Goal: Task Accomplishment & Management: Complete application form

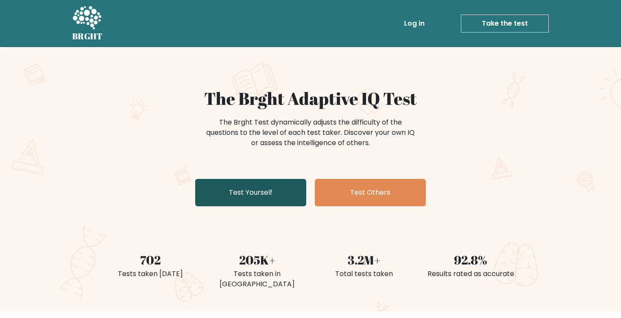
click at [230, 191] on link "Test Yourself" at bounding box center [250, 192] width 111 height 27
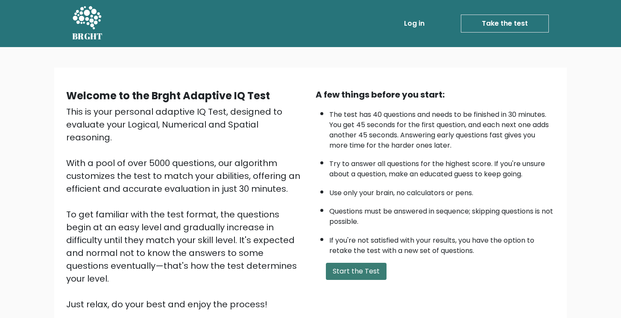
click at [355, 269] on button "Start the Test" at bounding box center [356, 270] width 61 height 17
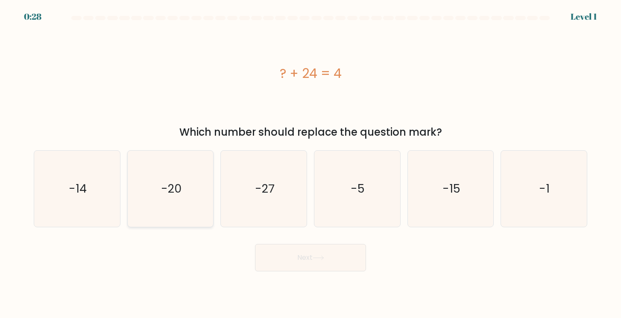
click at [173, 193] on text "-20" at bounding box center [171, 188] width 21 height 16
click at [311, 163] on input "b. -20" at bounding box center [311, 161] width 0 height 4
radio input "true"
click at [274, 253] on button "Next" at bounding box center [310, 257] width 111 height 27
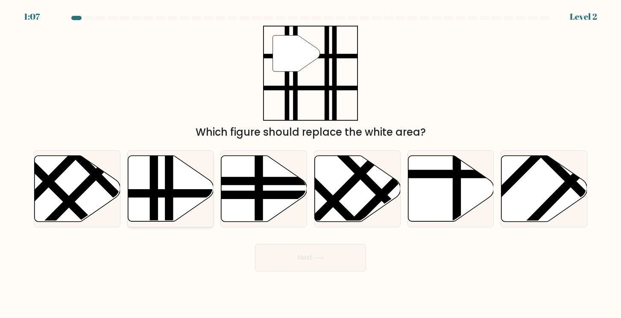
click at [163, 193] on line at bounding box center [196, 193] width 173 height 0
click at [311, 163] on input "b." at bounding box center [311, 161] width 0 height 4
radio input "true"
click at [264, 256] on button "Next" at bounding box center [310, 257] width 111 height 27
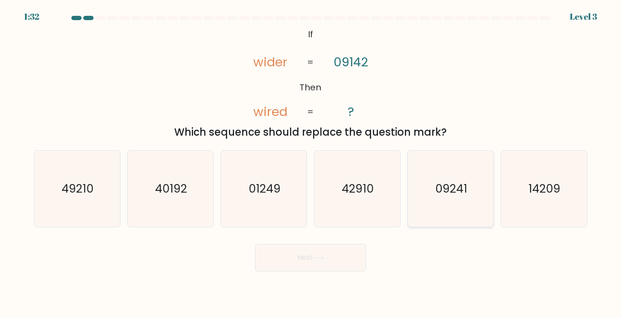
click at [456, 206] on icon "09241" at bounding box center [451, 188] width 76 height 76
click at [311, 163] on input "e. 09241" at bounding box center [311, 161] width 0 height 4
radio input "true"
click at [304, 257] on button "Next" at bounding box center [310, 257] width 111 height 27
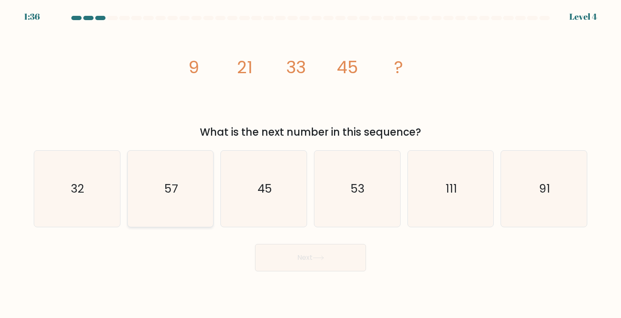
click at [177, 202] on icon "57" at bounding box center [170, 188] width 76 height 76
click at [311, 163] on input "b. 57" at bounding box center [311, 161] width 0 height 4
radio input "true"
click at [275, 257] on button "Next" at bounding box center [310, 257] width 111 height 27
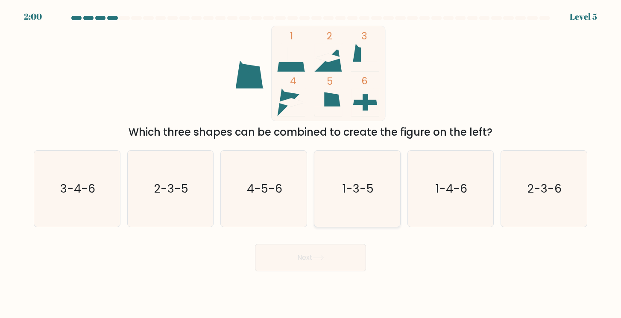
click at [366, 209] on icon "1-3-5" at bounding box center [357, 188] width 76 height 76
click at [311, 163] on input "d. 1-3-5" at bounding box center [311, 161] width 0 height 4
radio input "true"
click at [345, 250] on button "Next" at bounding box center [310, 257] width 111 height 27
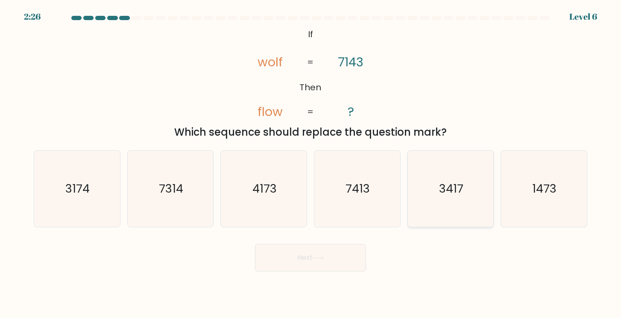
click at [454, 187] on text "3417" at bounding box center [451, 188] width 24 height 16
click at [311, 163] on input "e. 3417" at bounding box center [311, 161] width 0 height 4
radio input "true"
click at [337, 262] on button "Next" at bounding box center [310, 257] width 111 height 27
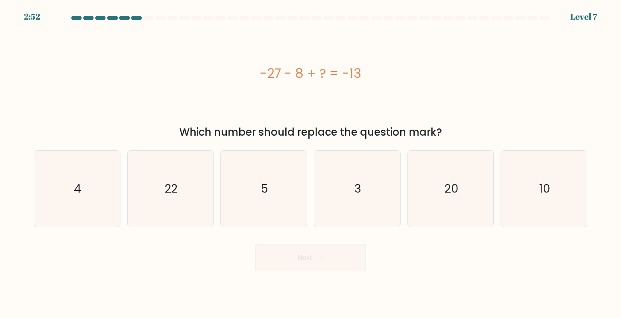
drag, startPoint x: 362, startPoint y: 73, endPoint x: 262, endPoint y: 72, distance: 100.0
click at [262, 72] on div "-27 - 8 + ? = -13" at bounding box center [311, 73] width 554 height 19
click at [193, 174] on icon "22" at bounding box center [170, 188] width 76 height 76
click at [311, 163] on input "b. 22" at bounding box center [311, 161] width 0 height 4
radio input "true"
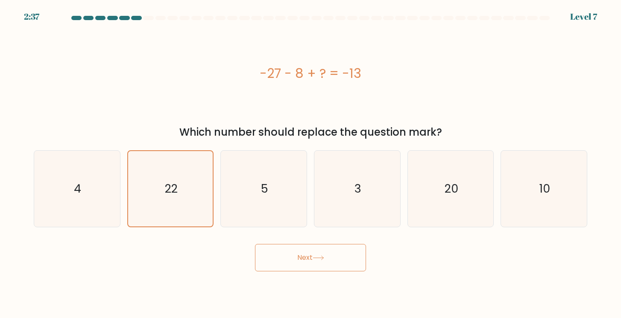
click at [294, 253] on button "Next" at bounding box center [310, 257] width 111 height 27
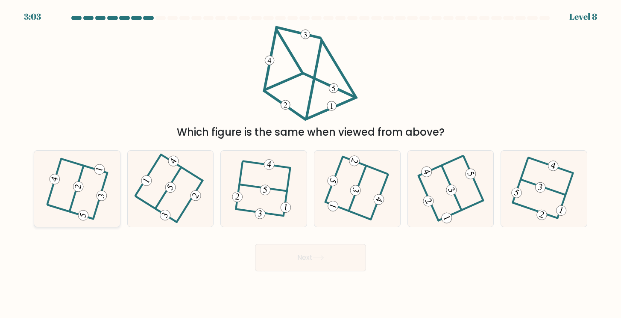
click at [70, 209] on 208 at bounding box center [77, 188] width 14 height 46
click at [311, 163] on input "a." at bounding box center [311, 161] width 0 height 4
radio input "true"
click at [257, 247] on button "Next" at bounding box center [310, 257] width 111 height 27
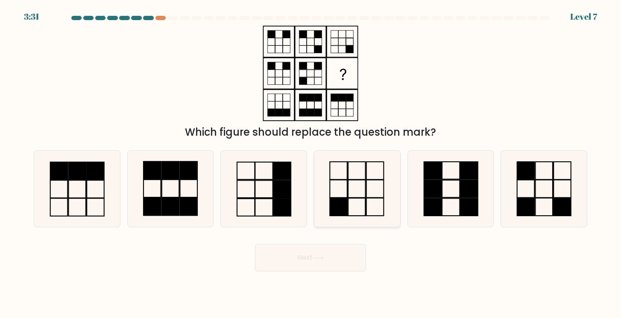
click at [356, 172] on icon at bounding box center [357, 188] width 76 height 76
click at [311, 163] on input "d." at bounding box center [311, 161] width 0 height 4
radio input "true"
click at [341, 255] on button "Next" at bounding box center [310, 257] width 111 height 27
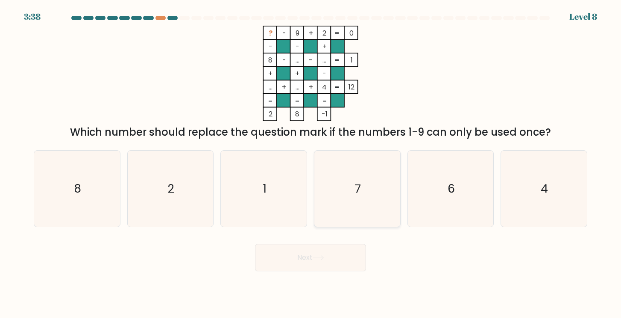
click at [363, 194] on icon "7" at bounding box center [357, 188] width 76 height 76
click at [311, 163] on input "d. 7" at bounding box center [311, 161] width 0 height 4
radio input "true"
click at [347, 250] on button "Next" at bounding box center [310, 257] width 111 height 27
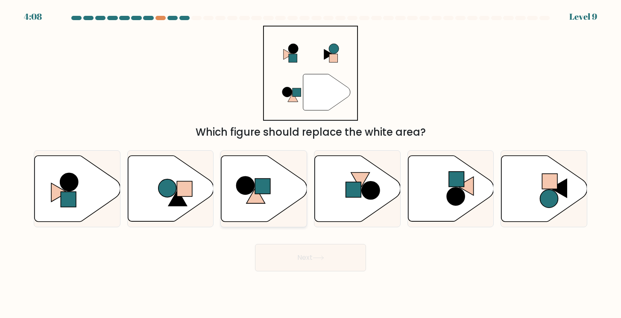
click at [273, 197] on icon at bounding box center [264, 188] width 86 height 66
click at [311, 163] on input "c." at bounding box center [311, 161] width 0 height 4
radio input "true"
click at [157, 204] on icon at bounding box center [171, 188] width 86 height 66
click at [311, 163] on input "b." at bounding box center [311, 161] width 0 height 4
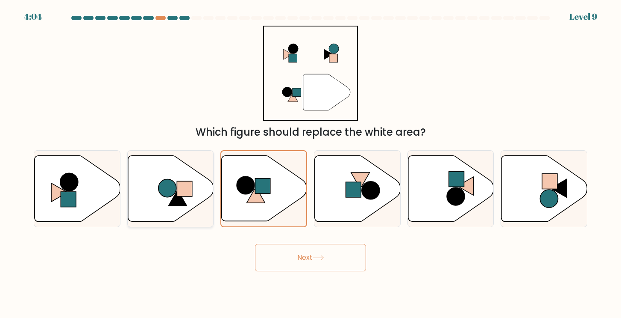
radio input "true"
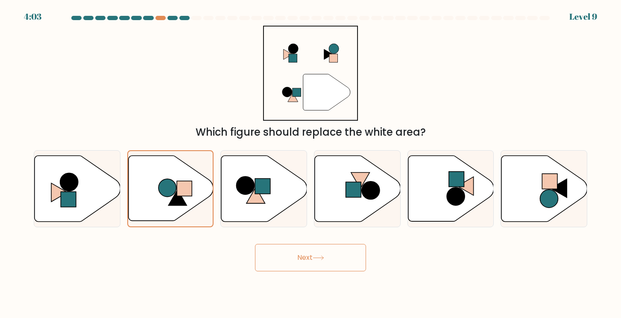
click at [277, 256] on button "Next" at bounding box center [310, 257] width 111 height 27
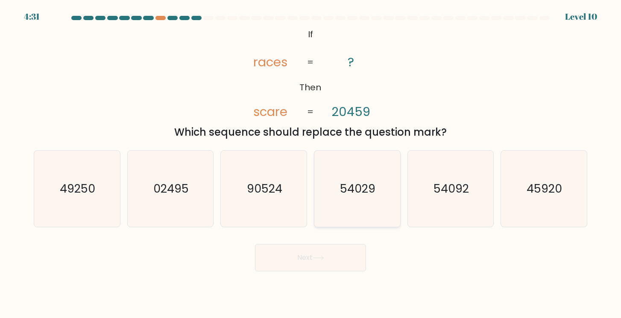
click at [351, 200] on icon "54029" at bounding box center [357, 188] width 76 height 76
click at [311, 163] on input "d. 54029" at bounding box center [311, 161] width 0 height 4
radio input "true"
click at [348, 258] on button "Next" at bounding box center [310, 257] width 111 height 27
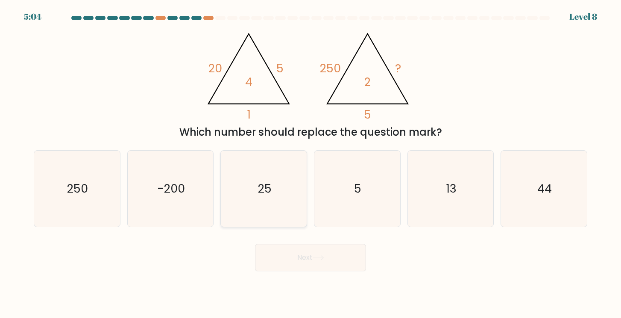
click at [251, 171] on icon "25" at bounding box center [264, 188] width 76 height 76
click at [311, 163] on input "c. 25" at bounding box center [311, 161] width 0 height 4
radio input "true"
click at [294, 269] on button "Next" at bounding box center [310, 257] width 111 height 27
click at [316, 244] on button "Next" at bounding box center [310, 257] width 111 height 27
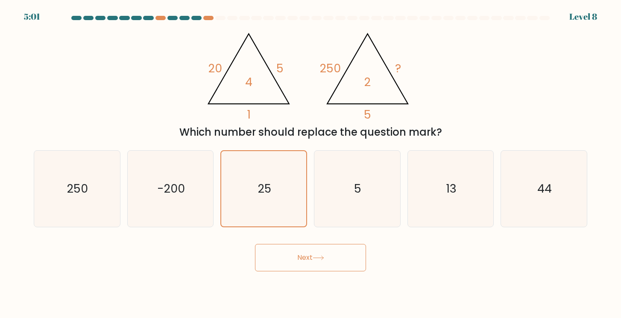
click at [315, 263] on button "Next" at bounding box center [310, 257] width 111 height 27
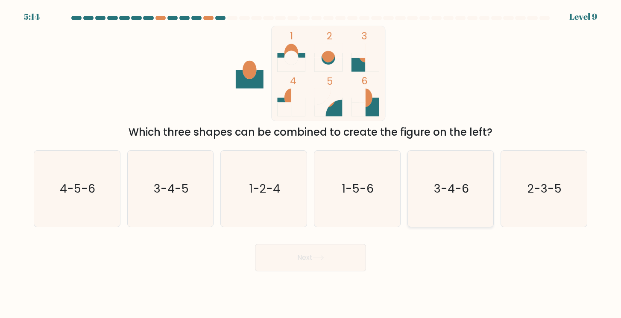
click at [439, 208] on icon "3-4-6" at bounding box center [451, 188] width 76 height 76
click at [311, 163] on input "e. 3-4-6" at bounding box center [311, 161] width 0 height 4
radio input "true"
click at [314, 260] on button "Next" at bounding box center [310, 257] width 111 height 27
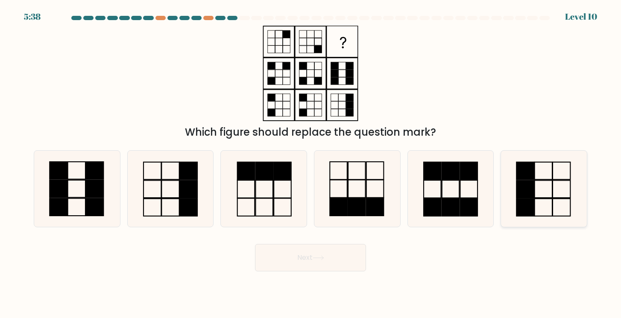
click at [526, 183] on rect at bounding box center [526, 189] width 18 height 18
click at [311, 163] on input "f." at bounding box center [311, 161] width 0 height 4
radio input "true"
click at [314, 245] on button "Next" at bounding box center [310, 257] width 111 height 27
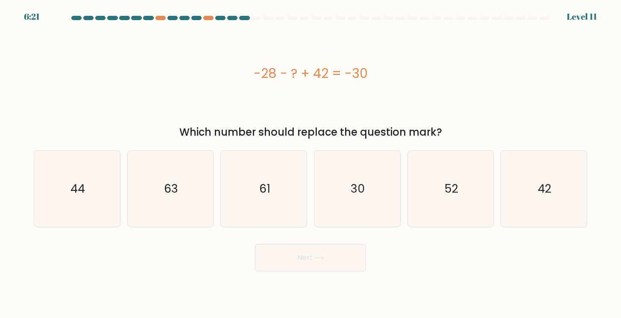
click at [314, 254] on button "Next" at bounding box center [310, 257] width 111 height 27
drag, startPoint x: 256, startPoint y: 74, endPoint x: 377, endPoint y: 68, distance: 121.5
click at [378, 69] on div "-28 - ? + 42 = -30" at bounding box center [311, 73] width 554 height 19
click at [533, 188] on icon "42" at bounding box center [544, 188] width 76 height 76
click at [311, 163] on input "f. 42" at bounding box center [311, 161] width 0 height 4
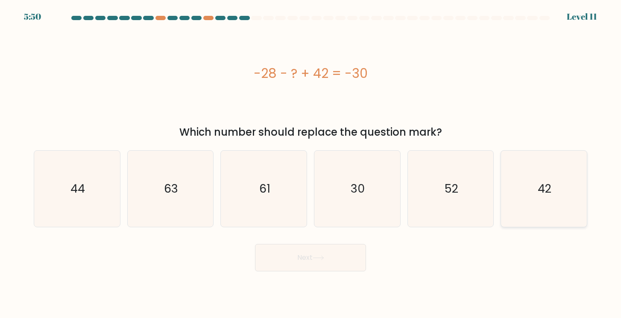
radio input "true"
click at [345, 249] on button "Next" at bounding box center [310, 257] width 111 height 27
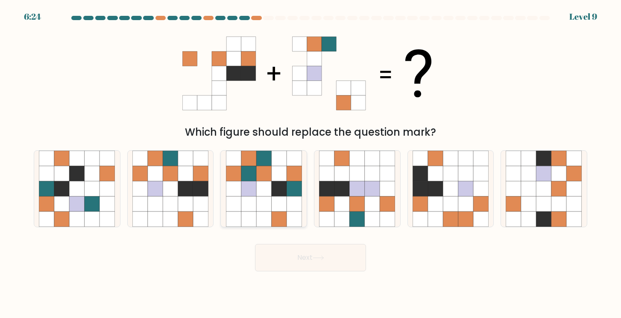
click at [250, 196] on icon at bounding box center [248, 203] width 15 height 15
click at [311, 163] on input "c." at bounding box center [311, 161] width 0 height 4
radio input "true"
click at [277, 267] on button "Next" at bounding box center [310, 257] width 111 height 27
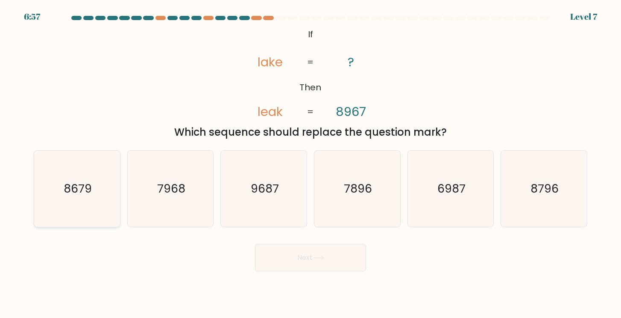
click at [91, 200] on icon "8679" at bounding box center [77, 188] width 76 height 76
click at [311, 163] on input "a. 8679" at bounding box center [311, 161] width 0 height 4
radio input "true"
click at [284, 253] on button "Next" at bounding box center [310, 257] width 111 height 27
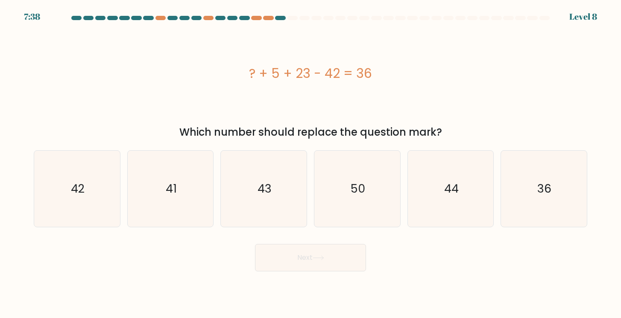
click at [247, 73] on div "? + 5 + 23 - 42 = 36" at bounding box center [311, 73] width 554 height 19
drag, startPoint x: 250, startPoint y: 73, endPoint x: 377, endPoint y: 79, distance: 127.5
click at [377, 79] on div "? + 5 + 23 - 42 = 36" at bounding box center [311, 73] width 554 height 19
click at [353, 194] on text "50" at bounding box center [358, 188] width 15 height 16
click at [311, 163] on input "d. 50" at bounding box center [311, 161] width 0 height 4
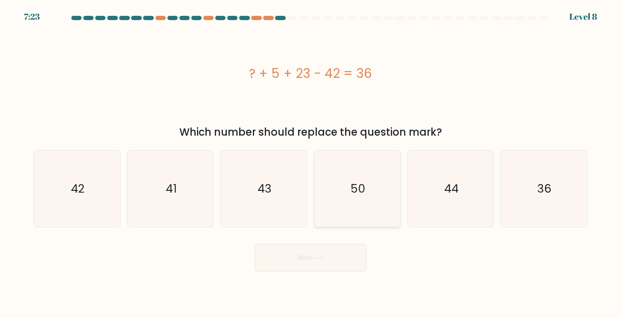
radio input "true"
click at [344, 251] on button "Next" at bounding box center [310, 257] width 111 height 27
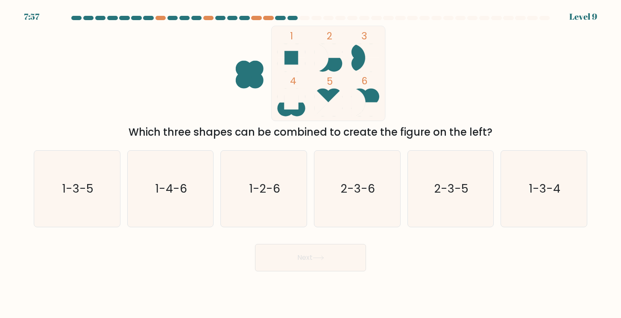
click at [423, 50] on icon "1 2 3 4 5 6" at bounding box center [311, 73] width 230 height 95
click at [368, 194] on text "2-3-6" at bounding box center [358, 188] width 34 height 16
click at [311, 163] on input "d. 2-3-6" at bounding box center [311, 161] width 0 height 4
radio input "true"
click at [336, 257] on button "Next" at bounding box center [310, 257] width 111 height 27
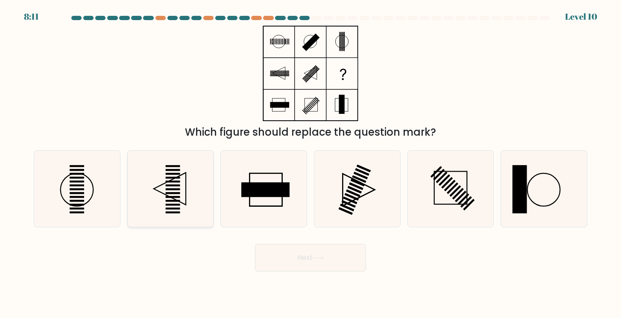
click at [185, 192] on icon at bounding box center [170, 188] width 76 height 76
click at [311, 163] on input "b." at bounding box center [311, 161] width 0 height 4
radio input "true"
click at [318, 259] on icon at bounding box center [319, 257] width 12 height 5
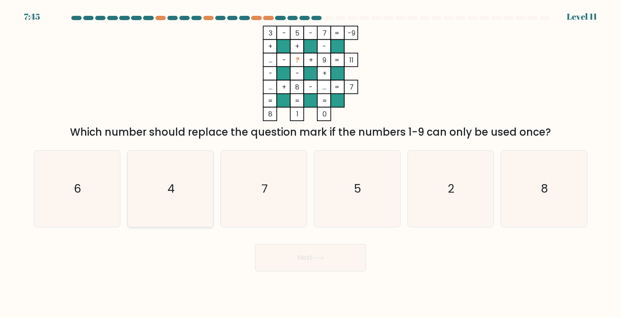
click at [188, 188] on icon "4" at bounding box center [170, 188] width 76 height 76
click at [311, 163] on input "b. 4" at bounding box center [311, 161] width 0 height 4
radio input "true"
click at [335, 262] on button "Next" at bounding box center [310, 257] width 111 height 27
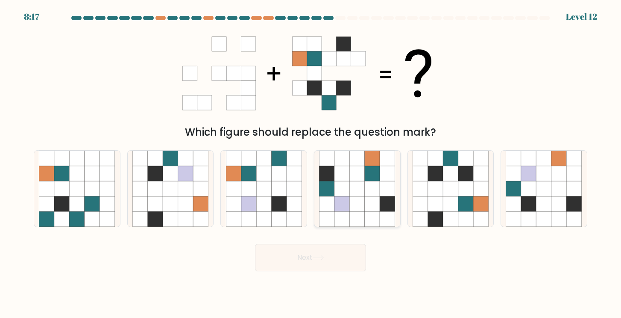
click at [371, 203] on icon at bounding box center [372, 203] width 15 height 15
click at [311, 163] on input "d." at bounding box center [311, 161] width 0 height 4
radio input "true"
click at [346, 255] on button "Next" at bounding box center [310, 257] width 111 height 27
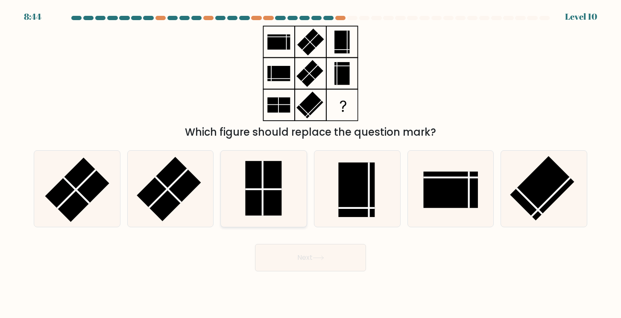
click at [259, 199] on rect at bounding box center [263, 188] width 36 height 55
click at [311, 163] on input "c." at bounding box center [311, 161] width 0 height 4
radio input "true"
click at [318, 258] on icon at bounding box center [319, 257] width 12 height 5
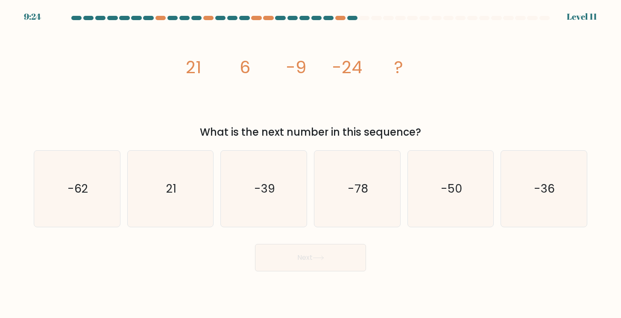
drag, startPoint x: 185, startPoint y: 70, endPoint x: 425, endPoint y: 130, distance: 247.2
click at [425, 130] on div "image/svg+xml 21 6 -9 -24 ? What is the next number in this sequence?" at bounding box center [311, 83] width 564 height 114
click at [182, 63] on icon "image/svg+xml 21 6 -9 -24 ?" at bounding box center [310, 73] width 256 height 95
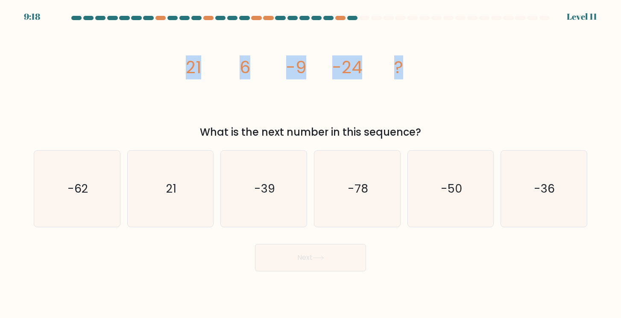
drag, startPoint x: 186, startPoint y: 65, endPoint x: 415, endPoint y: 69, distance: 229.1
click at [415, 69] on icon "image/svg+xml 21 6 -9 -24 ?" at bounding box center [310, 73] width 256 height 95
click at [190, 62] on tspan "21" at bounding box center [193, 67] width 15 height 24
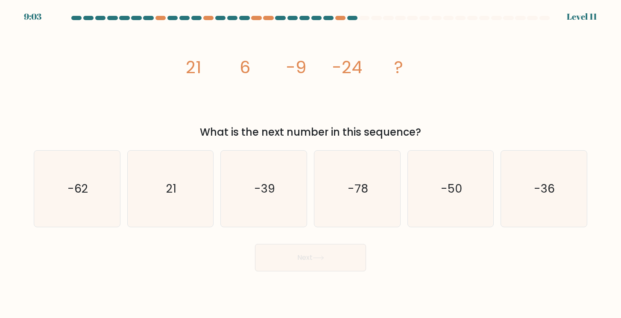
click at [185, 64] on icon "image/svg+xml 21 6 -9 -24 ?" at bounding box center [310, 73] width 256 height 95
drag, startPoint x: 188, startPoint y: 64, endPoint x: 426, endPoint y: 133, distance: 248.6
click at [426, 133] on div "image/svg+xml 21 6 -9 -24 ? What is the next number in this sequence?" at bounding box center [311, 83] width 564 height 114
click at [255, 198] on icon "-39" at bounding box center [264, 188] width 76 height 76
click at [311, 163] on input "c. -39" at bounding box center [311, 161] width 0 height 4
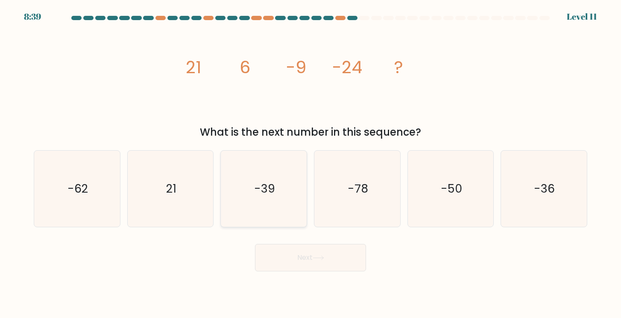
radio input "true"
click at [294, 254] on button "Next" at bounding box center [310, 257] width 111 height 27
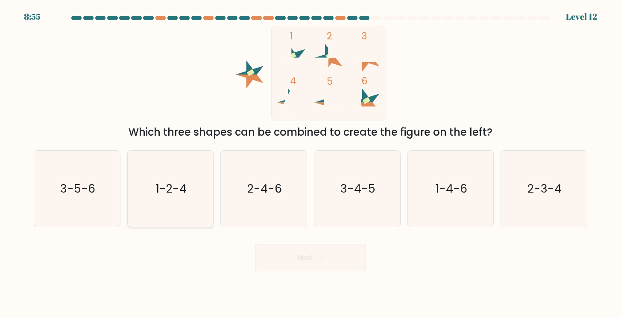
click at [162, 188] on text "1-2-4" at bounding box center [171, 188] width 31 height 16
click at [311, 163] on input "b. 1-2-4" at bounding box center [311, 161] width 0 height 4
radio input "true"
click at [300, 263] on button "Next" at bounding box center [310, 257] width 111 height 27
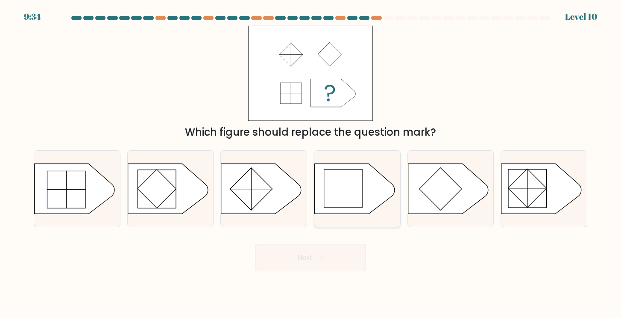
click at [356, 186] on rect at bounding box center [343, 188] width 38 height 38
click at [311, 163] on input "d." at bounding box center [311, 161] width 0 height 4
radio input "true"
click at [324, 259] on icon at bounding box center [319, 257] width 12 height 5
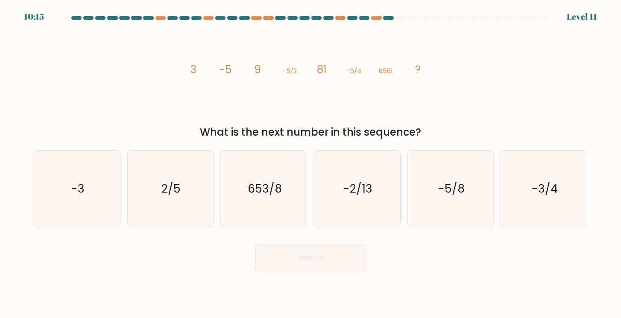
drag, startPoint x: 192, startPoint y: 68, endPoint x: 431, endPoint y: 129, distance: 246.4
click at [431, 129] on div "image/svg+xml 3 -5 9 -5/2 81 -5/4 6561 ? What is the next number in this sequen…" at bounding box center [311, 83] width 564 height 114
click at [441, 211] on icon "-5/8" at bounding box center [451, 188] width 76 height 76
click at [311, 163] on input "e. -5/8" at bounding box center [311, 161] width 0 height 4
radio input "true"
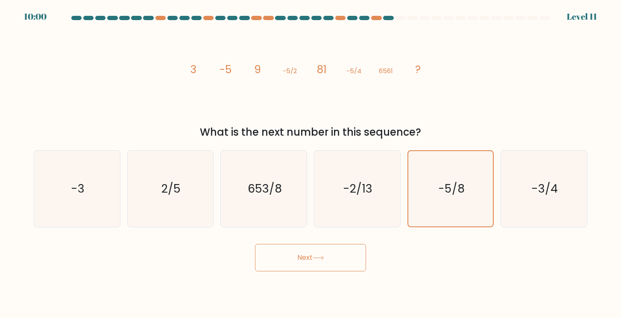
click at [331, 263] on button "Next" at bounding box center [310, 257] width 111 height 27
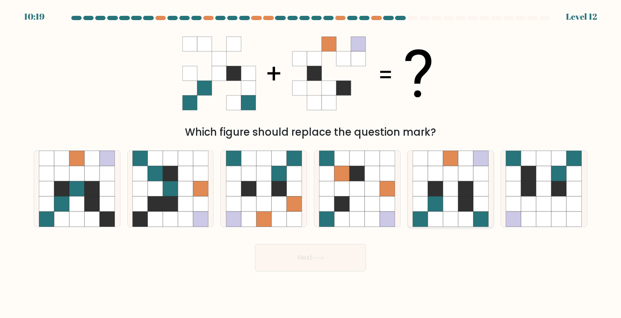
click at [418, 209] on icon at bounding box center [420, 203] width 15 height 15
click at [311, 163] on input "e." at bounding box center [311, 161] width 0 height 4
radio input "true"
click at [335, 260] on button "Next" at bounding box center [310, 257] width 111 height 27
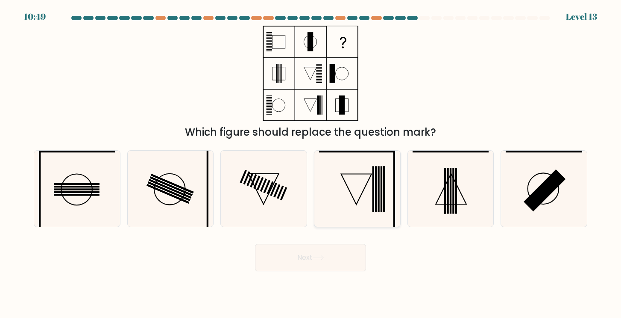
click at [355, 197] on icon at bounding box center [357, 188] width 76 height 76
click at [311, 163] on input "d." at bounding box center [311, 161] width 0 height 4
radio input "true"
click at [322, 264] on button "Next" at bounding box center [310, 257] width 111 height 27
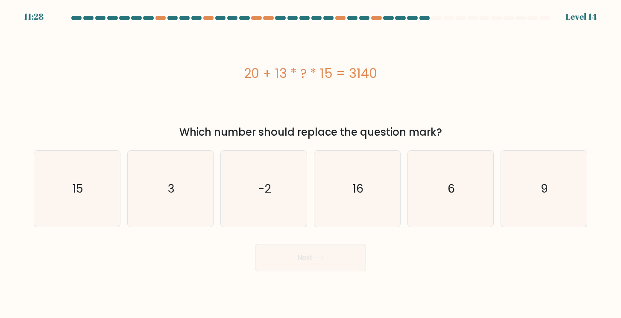
drag, startPoint x: 245, startPoint y: 76, endPoint x: 380, endPoint y: 80, distance: 135.5
click at [380, 80] on div "20 + 13 * ? * 15 = 3140" at bounding box center [311, 73] width 554 height 19
click at [367, 180] on icon "16" at bounding box center [357, 188] width 76 height 76
click at [311, 163] on input "d. 16" at bounding box center [311, 161] width 0 height 4
radio input "true"
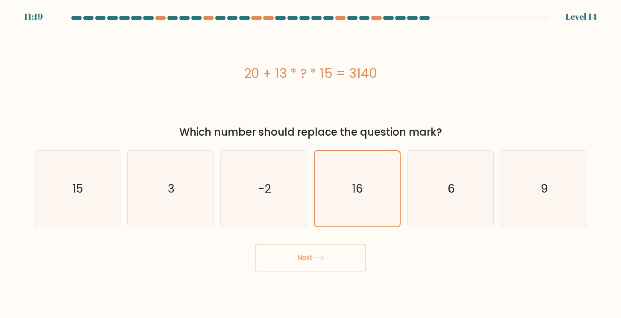
click at [343, 253] on button "Next" at bounding box center [310, 257] width 111 height 27
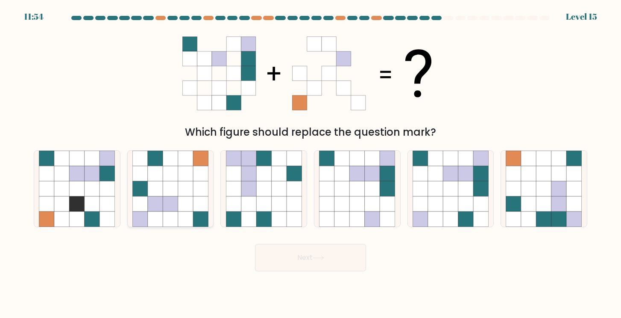
click at [203, 212] on icon at bounding box center [200, 218] width 15 height 15
click at [311, 163] on input "b." at bounding box center [311, 161] width 0 height 4
radio input "true"
click at [300, 265] on button "Next" at bounding box center [310, 257] width 111 height 27
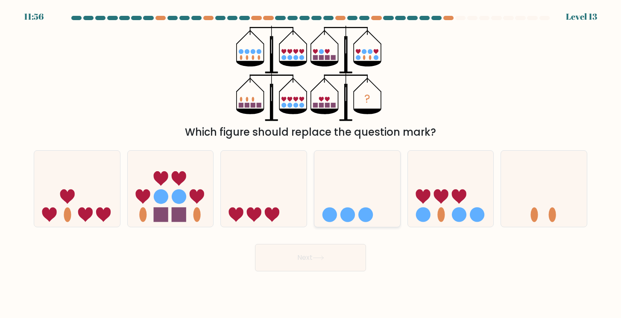
click at [337, 204] on icon at bounding box center [358, 188] width 86 height 71
click at [311, 163] on input "d." at bounding box center [311, 161] width 0 height 4
radio input "true"
click at [333, 249] on button "Next" at bounding box center [310, 257] width 111 height 27
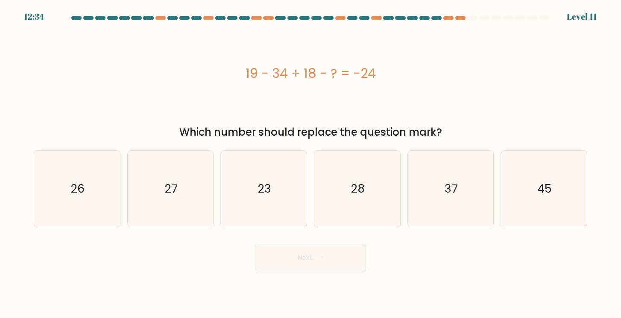
drag, startPoint x: 248, startPoint y: 72, endPoint x: 378, endPoint y: 84, distance: 130.9
click at [379, 84] on div "19 - 34 + 18 - ? = -24" at bounding box center [311, 73] width 554 height 95
click at [258, 206] on icon "23" at bounding box center [264, 188] width 76 height 76
click at [311, 163] on input "c. 23" at bounding box center [311, 161] width 0 height 4
radio input "true"
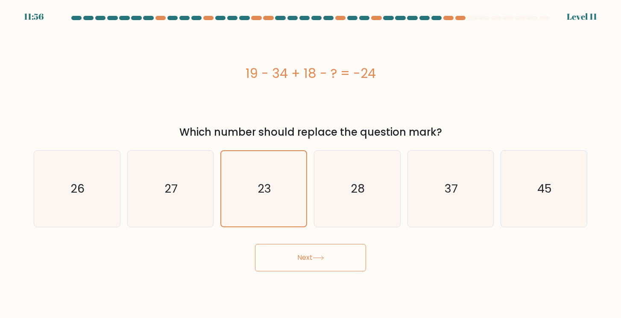
click at [274, 248] on button "Next" at bounding box center [310, 257] width 111 height 27
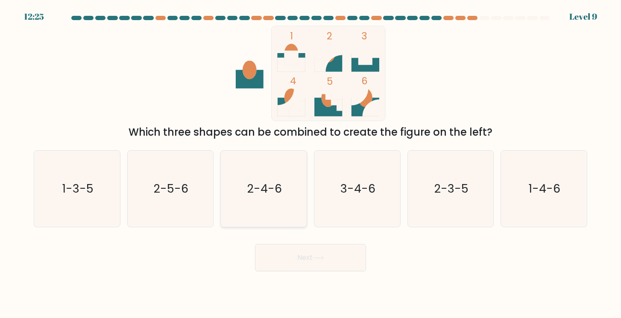
click at [276, 203] on icon "2-4-6" at bounding box center [264, 188] width 76 height 76
click at [311, 163] on input "c. 2-4-6" at bounding box center [311, 161] width 0 height 4
radio input "true"
click at [287, 250] on button "Next" at bounding box center [310, 257] width 111 height 27
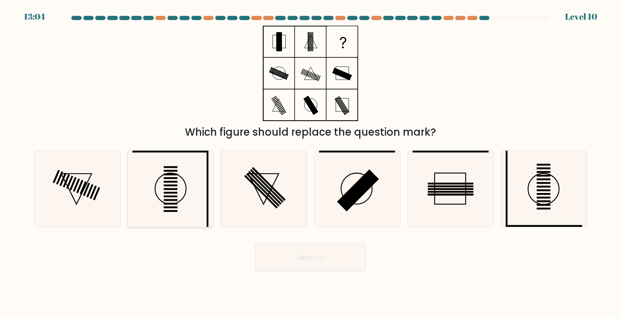
click at [185, 181] on icon at bounding box center [170, 188] width 76 height 76
click at [311, 163] on input "b." at bounding box center [311, 161] width 0 height 4
radio input "true"
click at [285, 261] on button "Next" at bounding box center [310, 257] width 111 height 27
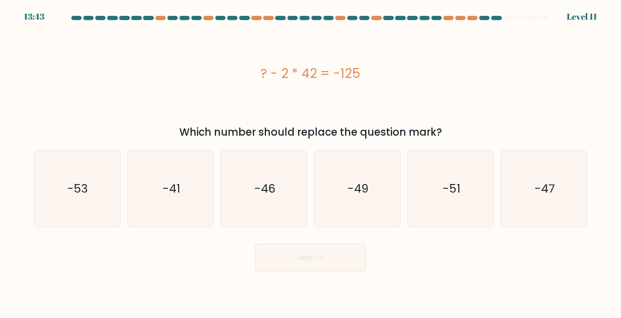
drag, startPoint x: 262, startPoint y: 73, endPoint x: 325, endPoint y: 81, distance: 63.3
click at [333, 81] on div "? - 2 * 42 = -125" at bounding box center [311, 73] width 554 height 19
drag, startPoint x: 363, startPoint y: 76, endPoint x: 253, endPoint y: 78, distance: 110.3
click at [253, 78] on div "? - 2 * 42 = -125" at bounding box center [311, 73] width 554 height 19
click at [194, 211] on icon "-41" at bounding box center [170, 188] width 76 height 76
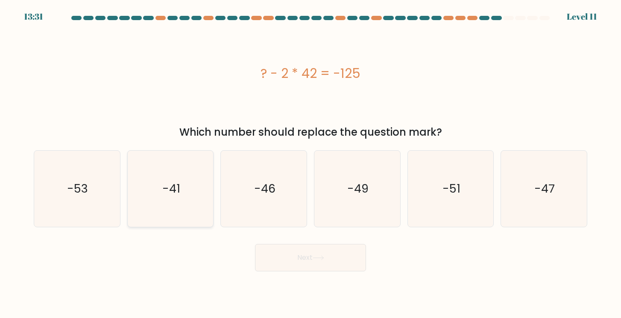
click at [311, 163] on input "b. -41" at bounding box center [311, 161] width 0 height 4
radio input "true"
click at [273, 255] on button "Next" at bounding box center [310, 257] width 111 height 27
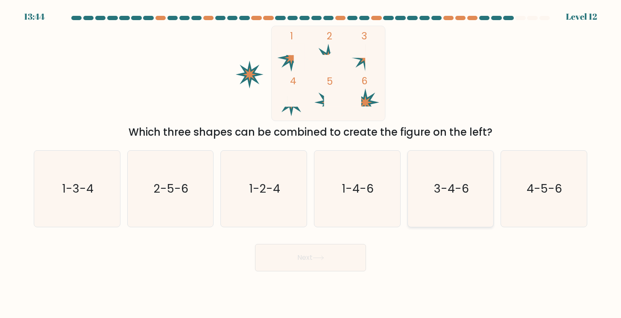
click at [436, 223] on icon "3-4-6" at bounding box center [451, 188] width 76 height 76
click at [311, 163] on input "e. 3-4-6" at bounding box center [311, 161] width 0 height 4
radio input "true"
click at [330, 256] on button "Next" at bounding box center [310, 257] width 111 height 27
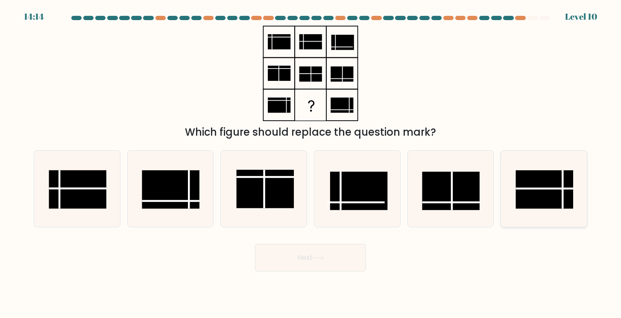
click at [531, 191] on rect at bounding box center [545, 189] width 58 height 38
click at [311, 163] on input "f." at bounding box center [311, 161] width 0 height 4
radio input "true"
click at [307, 249] on button "Next" at bounding box center [310, 257] width 111 height 27
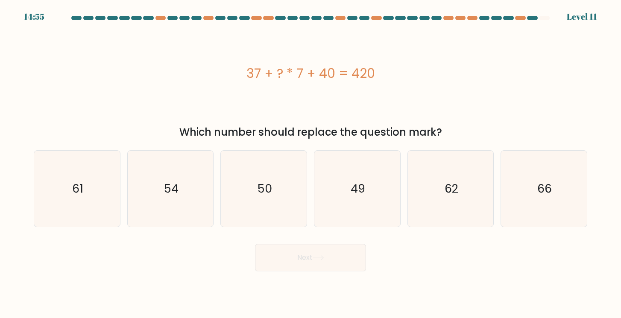
drag, startPoint x: 247, startPoint y: 74, endPoint x: 388, endPoint y: 76, distance: 140.2
click at [388, 76] on div "37 + ? * 7 + 40 = 420" at bounding box center [311, 73] width 554 height 19
click at [345, 197] on icon "49" at bounding box center [357, 188] width 76 height 76
click at [311, 163] on input "d. 49" at bounding box center [311, 161] width 0 height 4
radio input "true"
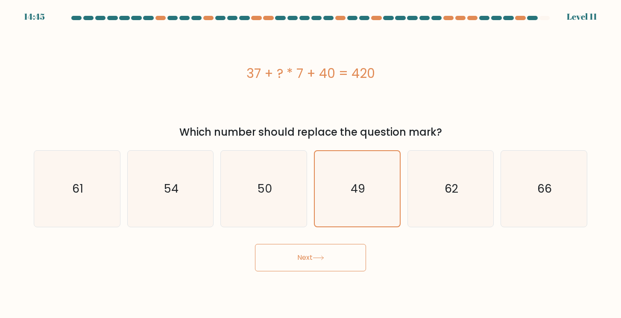
click at [335, 251] on button "Next" at bounding box center [310, 257] width 111 height 27
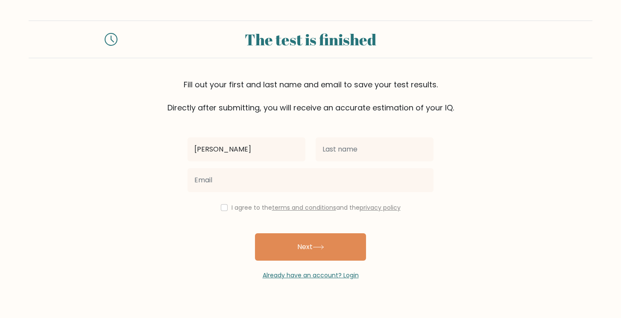
type input "[PERSON_NAME]"
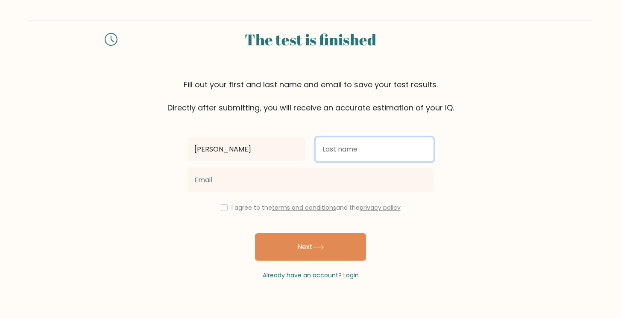
click at [333, 160] on input "text" at bounding box center [375, 149] width 118 height 24
type input "Billones"
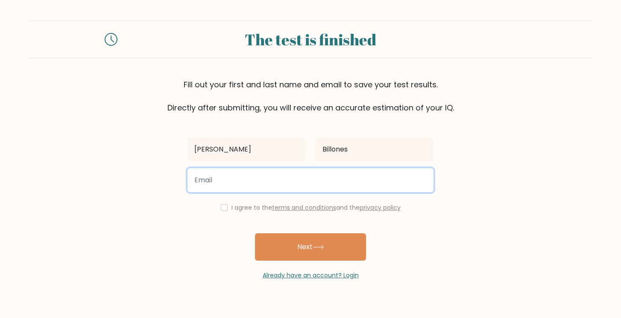
click at [315, 179] on input "email" at bounding box center [311, 180] width 246 height 24
type input "jkbillones21@gmail.com"
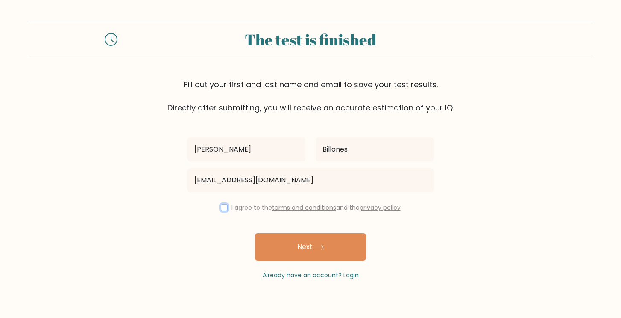
click at [225, 210] on input "checkbox" at bounding box center [224, 207] width 7 height 7
checkbox input "true"
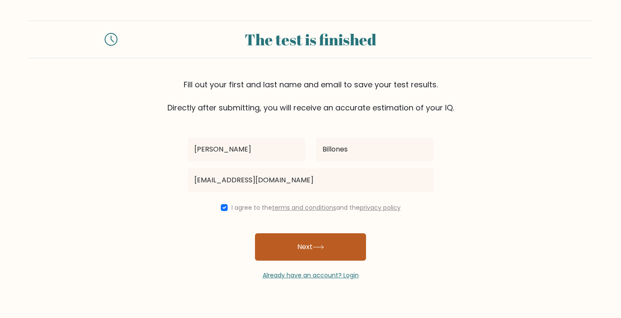
click at [294, 251] on button "Next" at bounding box center [310, 246] width 111 height 27
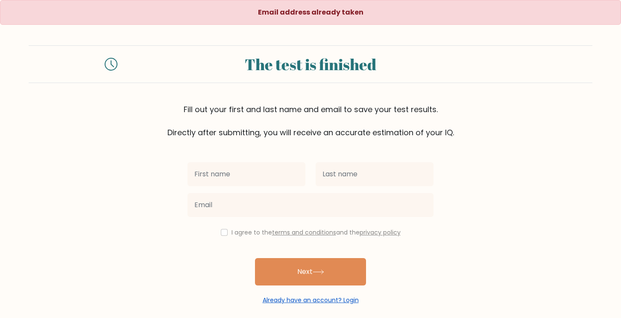
click at [321, 301] on link "Already have an account? Login" at bounding box center [311, 299] width 96 height 9
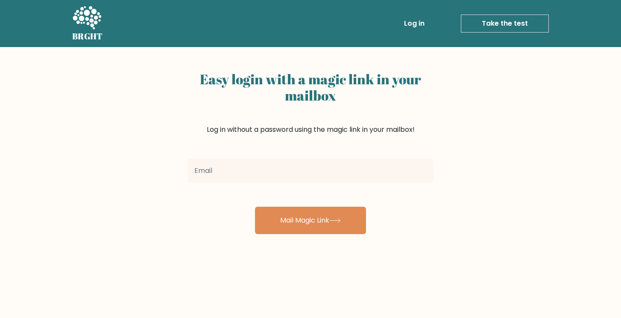
click at [261, 179] on input "email" at bounding box center [311, 171] width 246 height 24
type input "jkbillones21@gmail.com"
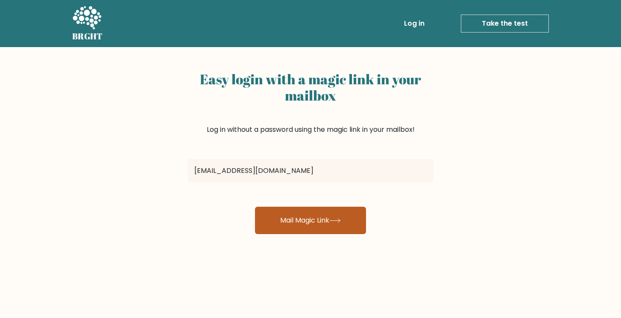
click at [281, 211] on button "Mail Magic Link" at bounding box center [310, 219] width 111 height 27
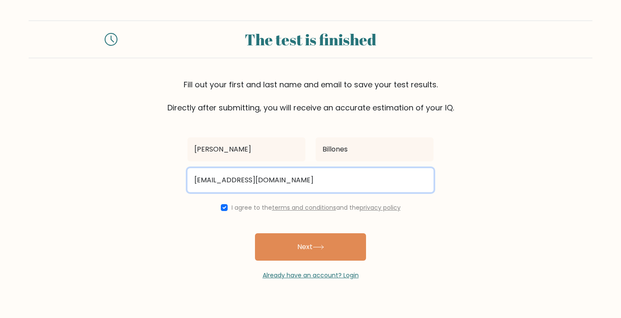
drag, startPoint x: 282, startPoint y: 184, endPoint x: 186, endPoint y: 179, distance: 95.8
click at [186, 179] on div "[EMAIL_ADDRESS][DOMAIN_NAME]" at bounding box center [310, 180] width 256 height 31
type input "a"
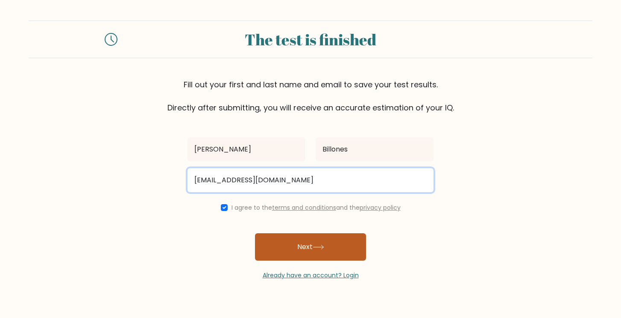
type input "[EMAIL_ADDRESS][DOMAIN_NAME]"
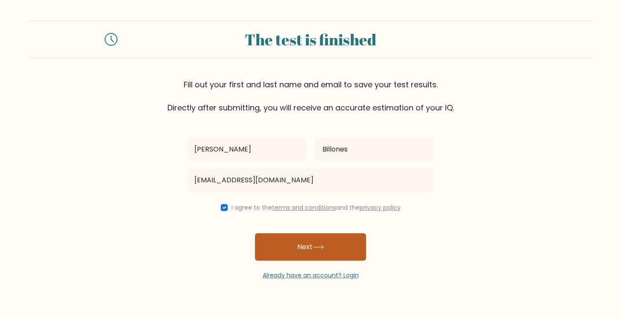
click at [272, 238] on button "Next" at bounding box center [310, 246] width 111 height 27
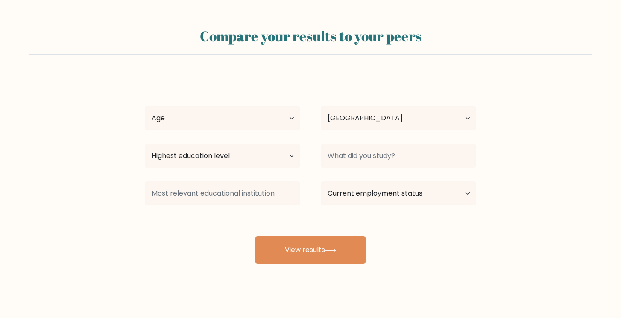
select select "PH"
click at [250, 116] on select "Age Under [DEMOGRAPHIC_DATA] [DEMOGRAPHIC_DATA] [DEMOGRAPHIC_DATA] [DEMOGRAPHIC…" at bounding box center [223, 118] width 156 height 24
select select "25_34"
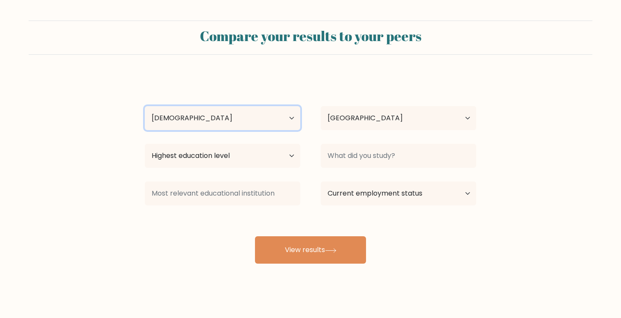
click at [145, 106] on select "Age Under [DEMOGRAPHIC_DATA] [DEMOGRAPHIC_DATA] [DEMOGRAPHIC_DATA] [DEMOGRAPHIC…" at bounding box center [223, 118] width 156 height 24
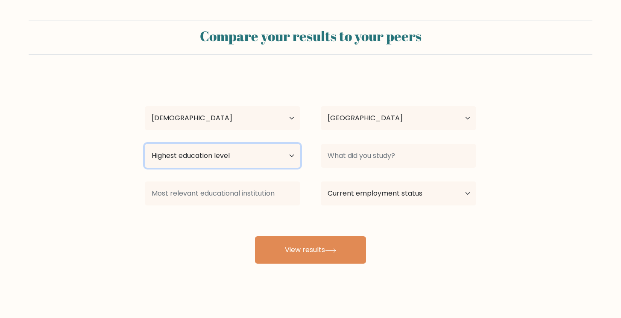
click at [232, 150] on select "Highest education level No schooling Primary Lower Secondary Upper Secondary Oc…" at bounding box center [223, 156] width 156 height 24
select select "bachelors_degree"
click at [145, 144] on select "Highest education level No schooling Primary Lower Secondary Upper Secondary Oc…" at bounding box center [223, 156] width 156 height 24
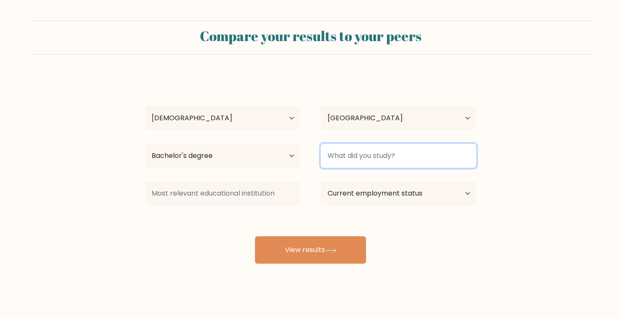
click at [348, 165] on input at bounding box center [399, 156] width 156 height 24
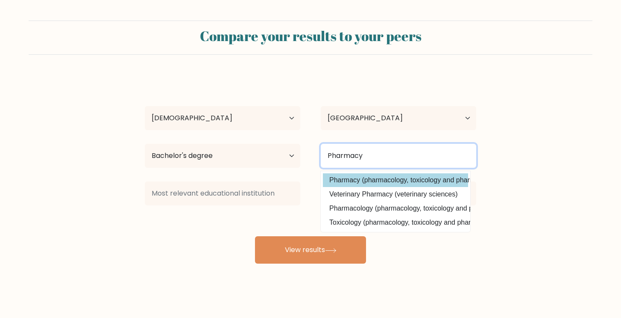
type input "Pharmacy"
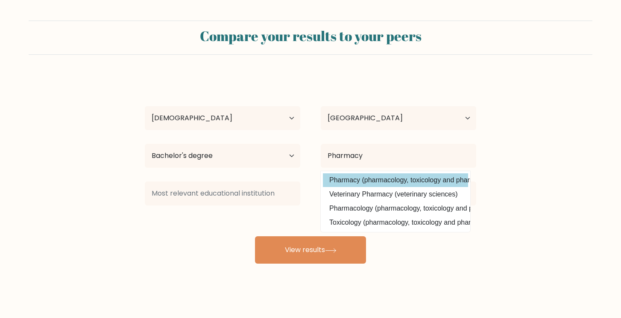
click at [384, 183] on div "[PERSON_NAME] Age Under [DEMOGRAPHIC_DATA] [DEMOGRAPHIC_DATA] [DEMOGRAPHIC_DATA…" at bounding box center [311, 169] width 342 height 188
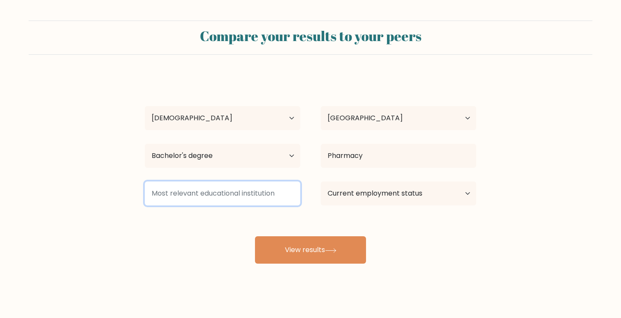
click at [281, 197] on input at bounding box center [223, 193] width 156 height 24
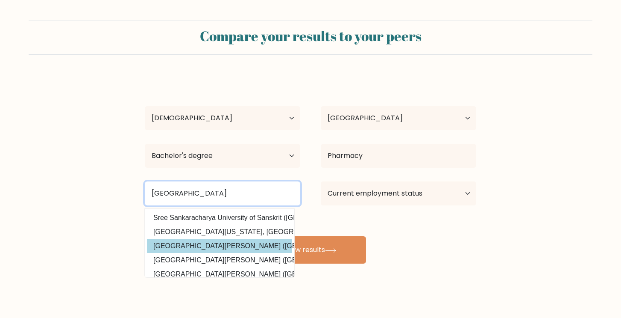
type input "University of San"
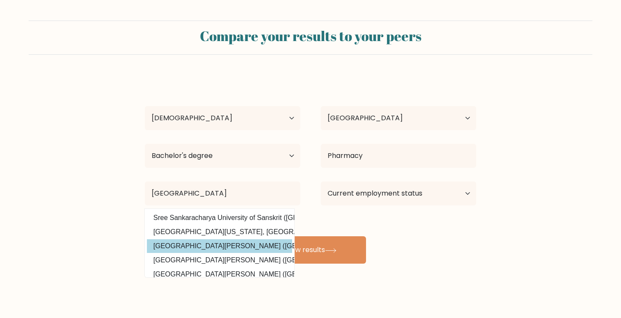
click at [275, 243] on div "Jan Kyla Billones Age Under 18 years old 18-24 years old 25-34 years old 35-44 …" at bounding box center [311, 169] width 342 height 188
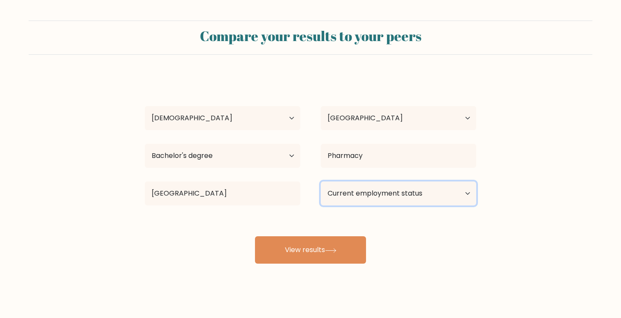
click at [357, 195] on select "Current employment status Employed Student Retired Other / prefer not to answer" at bounding box center [399, 193] width 156 height 24
select select "other"
click at [321, 181] on select "Current employment status Employed Student Retired Other / prefer not to answer" at bounding box center [399, 193] width 156 height 24
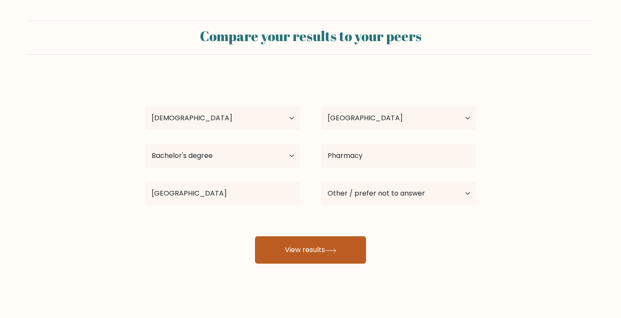
click at [311, 254] on button "View results" at bounding box center [310, 249] width 111 height 27
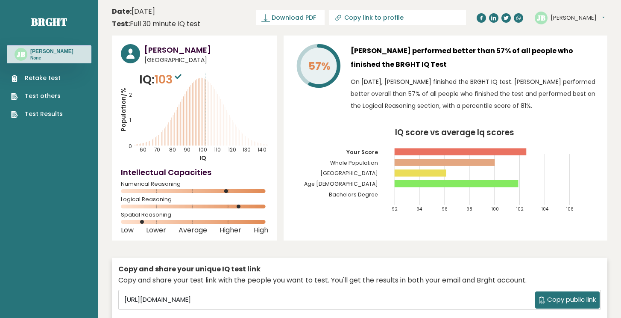
click at [280, 134] on div "[PERSON_NAME] [GEOGRAPHIC_DATA] IQ: 103 Population/% IQ 0 1 2 60 70 80 90 100 1…" at bounding box center [360, 190] width 496 height 310
click at [316, 16] on span "Download PDF" at bounding box center [294, 17] width 44 height 9
